Goal: Task Accomplishment & Management: Use online tool/utility

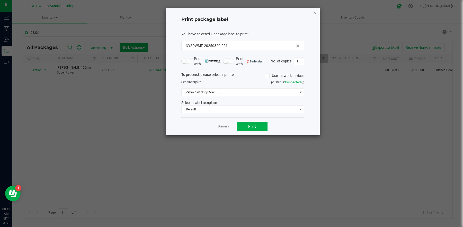
click at [314, 11] on icon "button" at bounding box center [315, 12] width 4 height 6
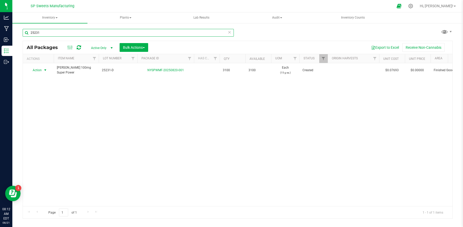
click at [70, 34] on input "25231" at bounding box center [128, 33] width 211 height 8
click at [229, 33] on icon at bounding box center [230, 32] width 4 height 6
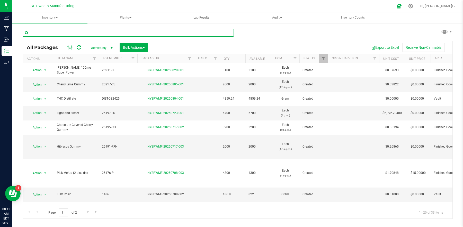
click at [92, 34] on input "text" at bounding box center [128, 33] width 211 height 8
type input "25139"
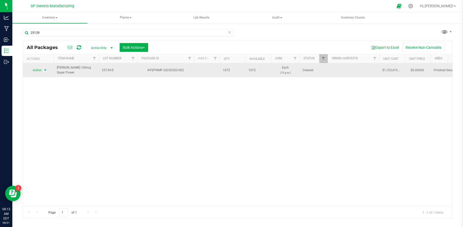
click at [46, 70] on span "select" at bounding box center [45, 70] width 4 height 4
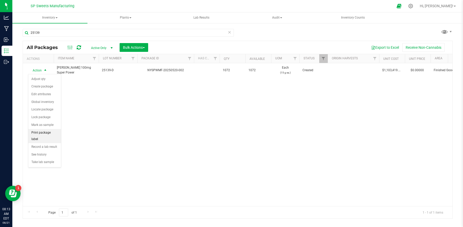
click at [50, 133] on li "Print package label" at bounding box center [44, 136] width 33 height 14
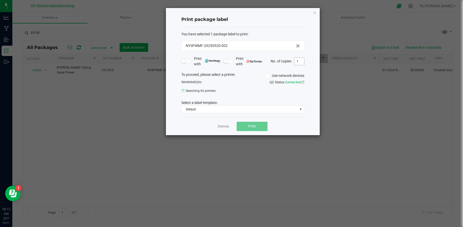
click at [300, 63] on input "1" at bounding box center [300, 61] width 10 height 7
type input "6"
click at [255, 128] on span "Print" at bounding box center [252, 126] width 8 height 4
